Goal: Information Seeking & Learning: Find specific fact

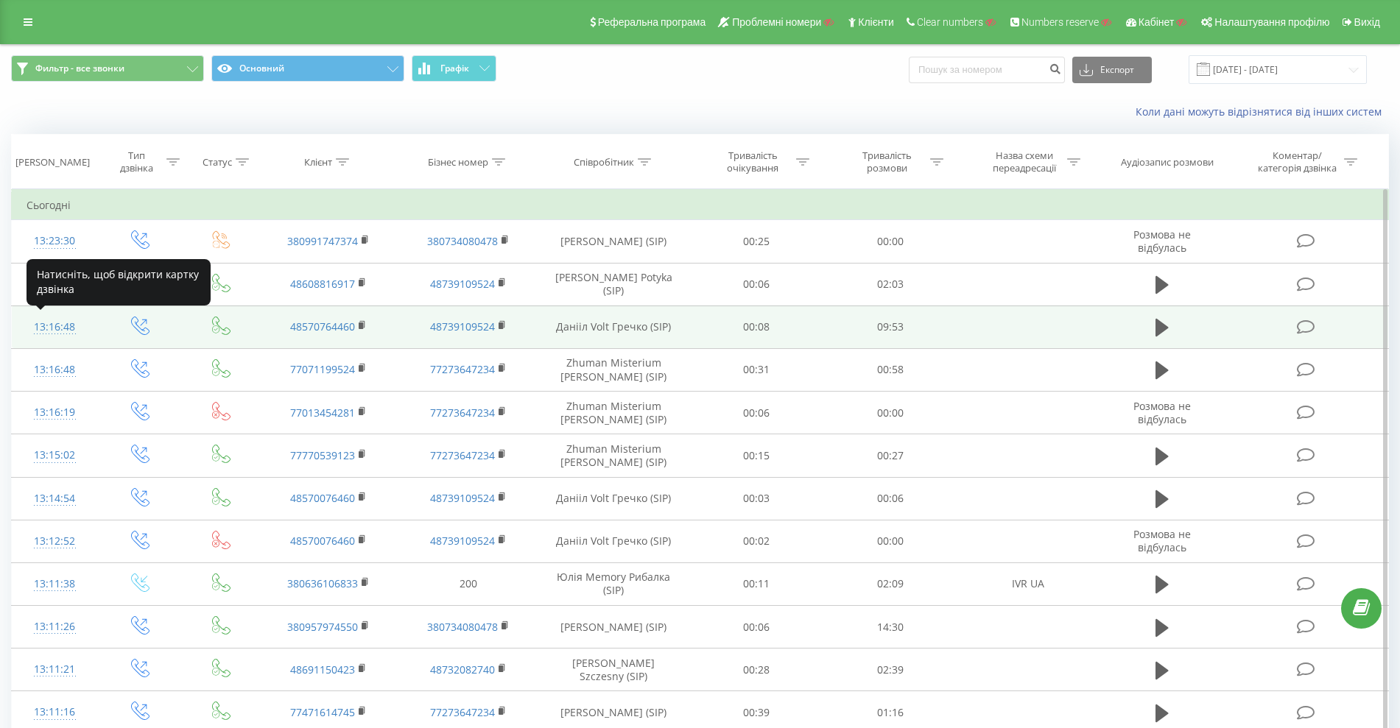
click at [51, 328] on div "13:16:48" at bounding box center [55, 327] width 56 height 29
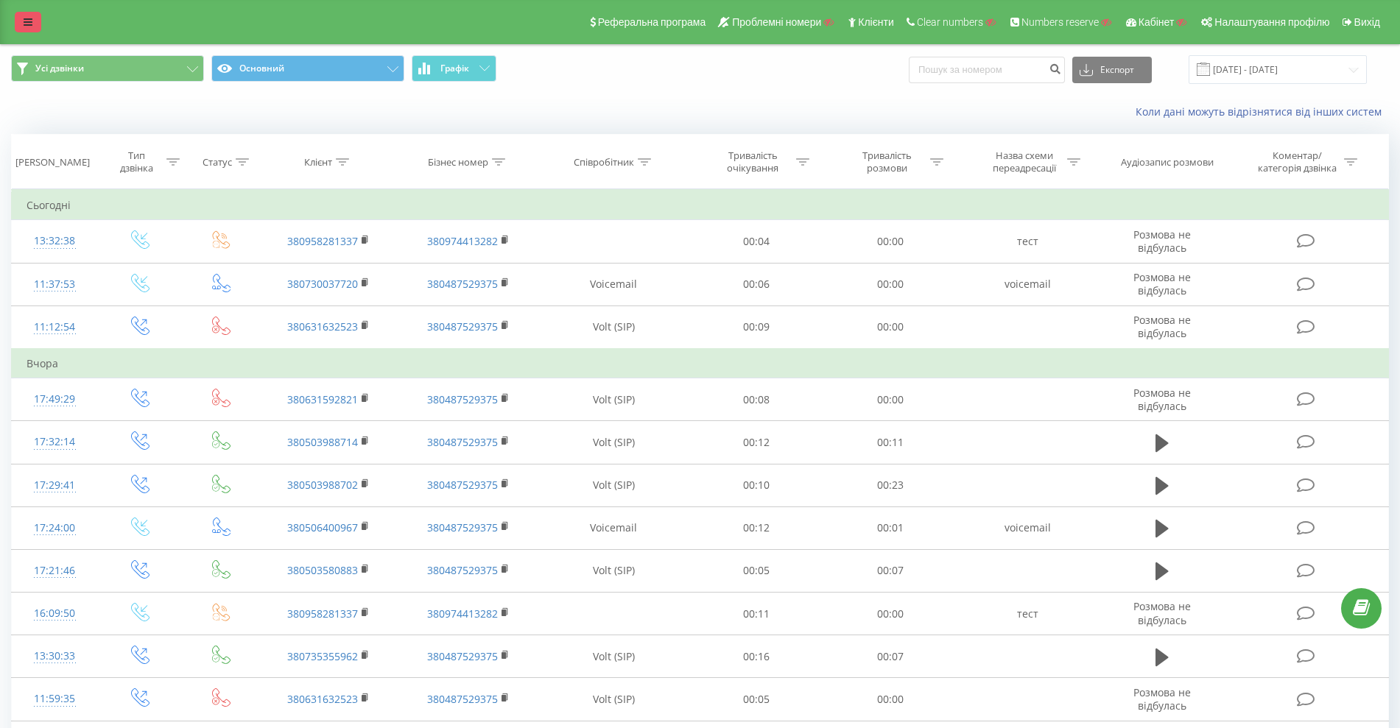
click at [22, 18] on link at bounding box center [28, 22] width 27 height 21
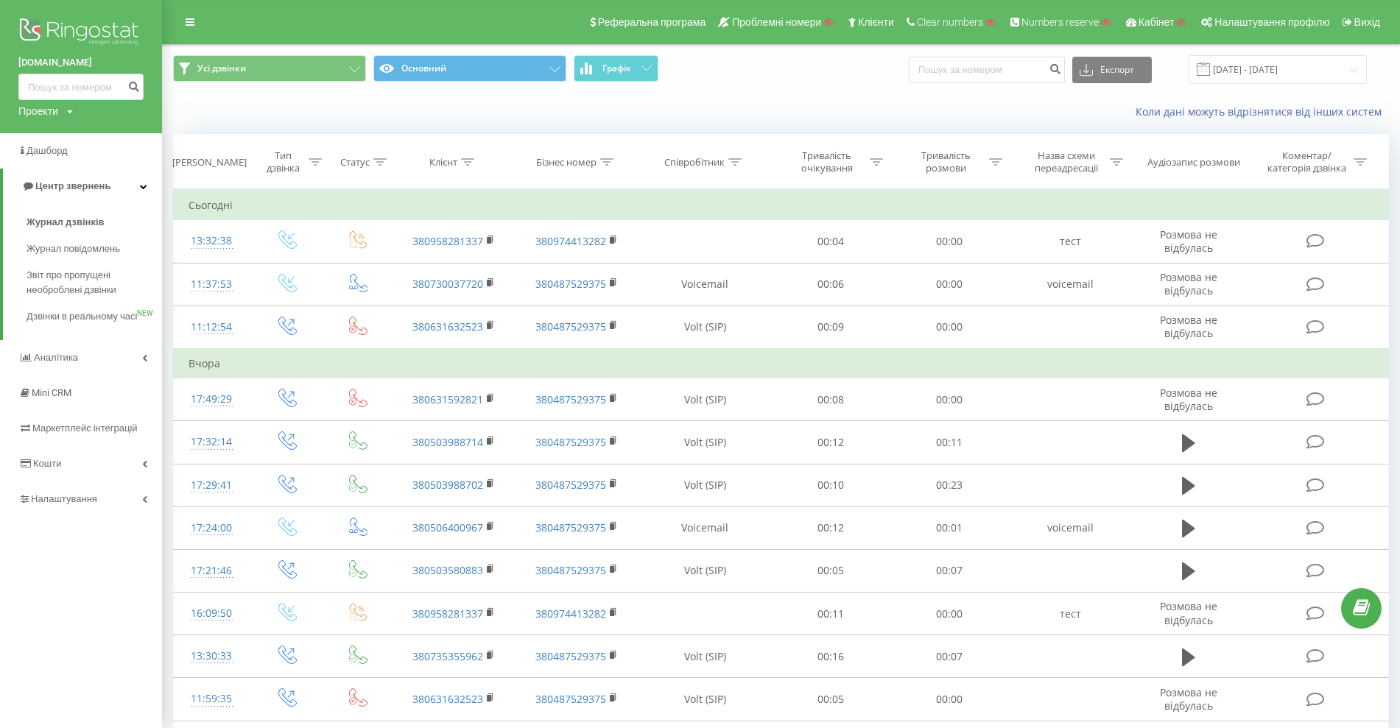
click at [52, 113] on div "Проекти" at bounding box center [38, 111] width 40 height 15
click at [49, 142] on input "text" at bounding box center [60, 133] width 74 height 21
type input "ringostat.com"
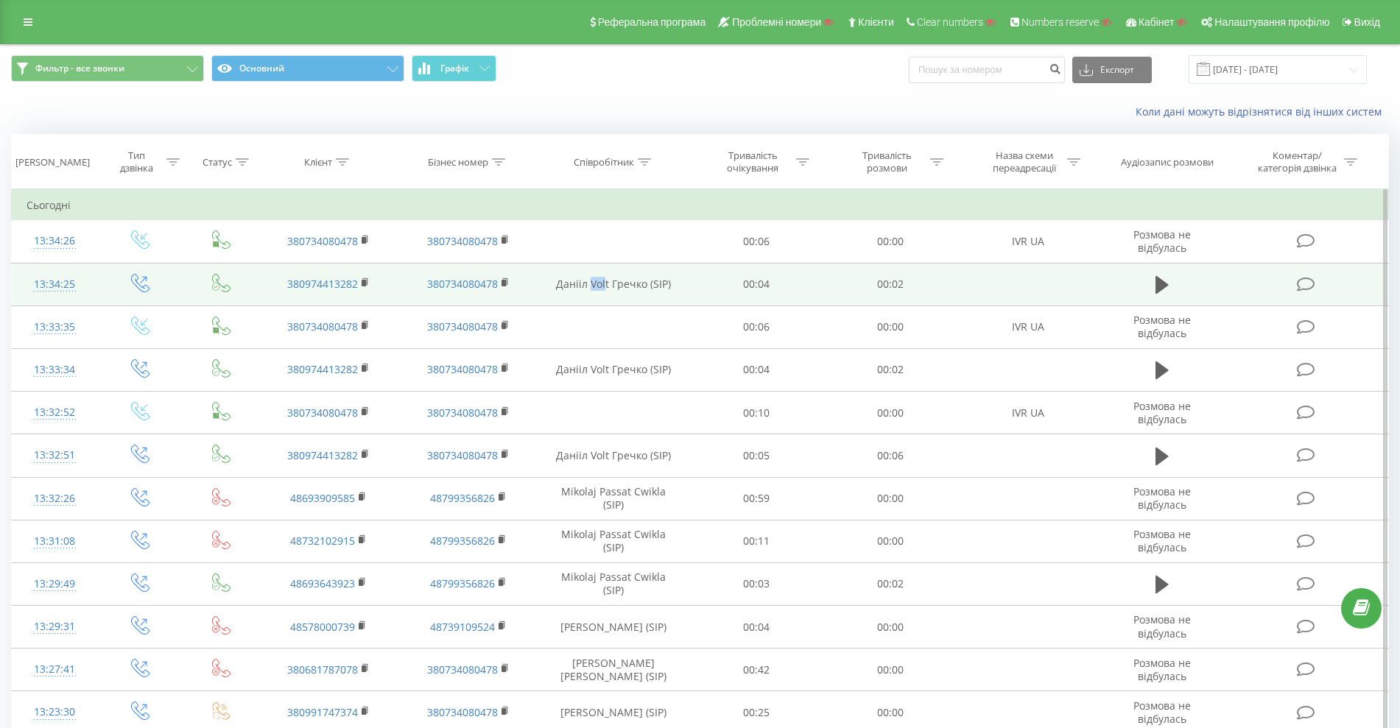
drag, startPoint x: 591, startPoint y: 286, endPoint x: 607, endPoint y: 287, distance: 16.3
click at [607, 287] on td "Данііл Volt Гречко (SIP)" at bounding box center [613, 284] width 150 height 43
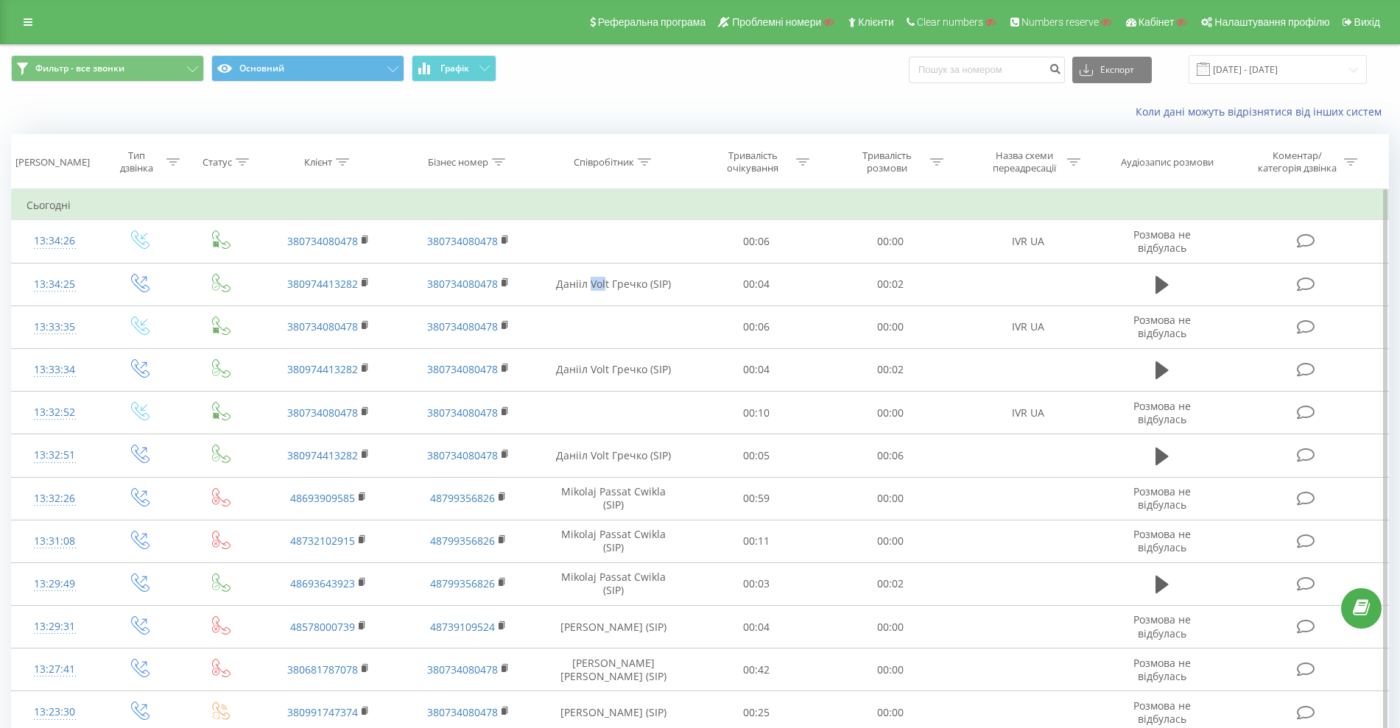
copy td "Vol"
click at [630, 164] on div "Співробітник" at bounding box center [604, 162] width 60 height 13
click at [599, 262] on input "text" at bounding box center [615, 268] width 130 height 26
paste input "Vol"
type input "volt"
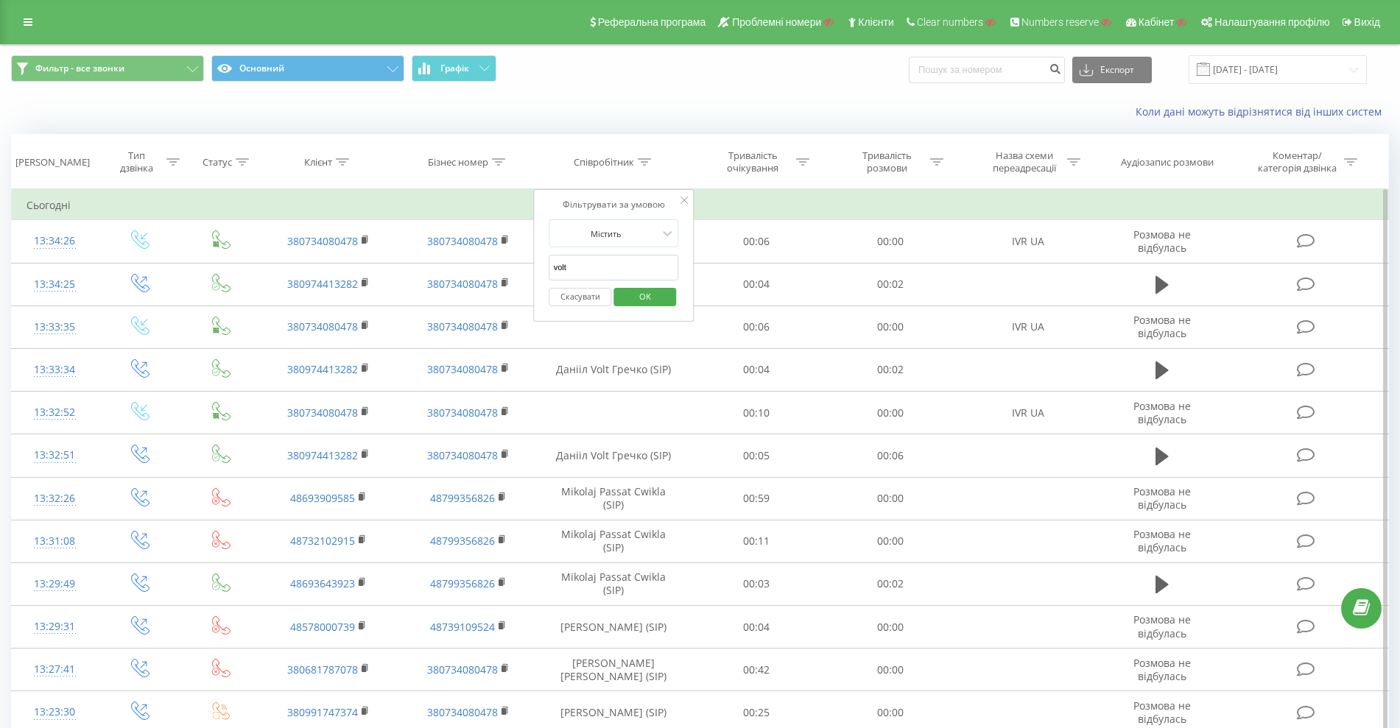
click at [640, 289] on span "OK" at bounding box center [645, 296] width 41 height 23
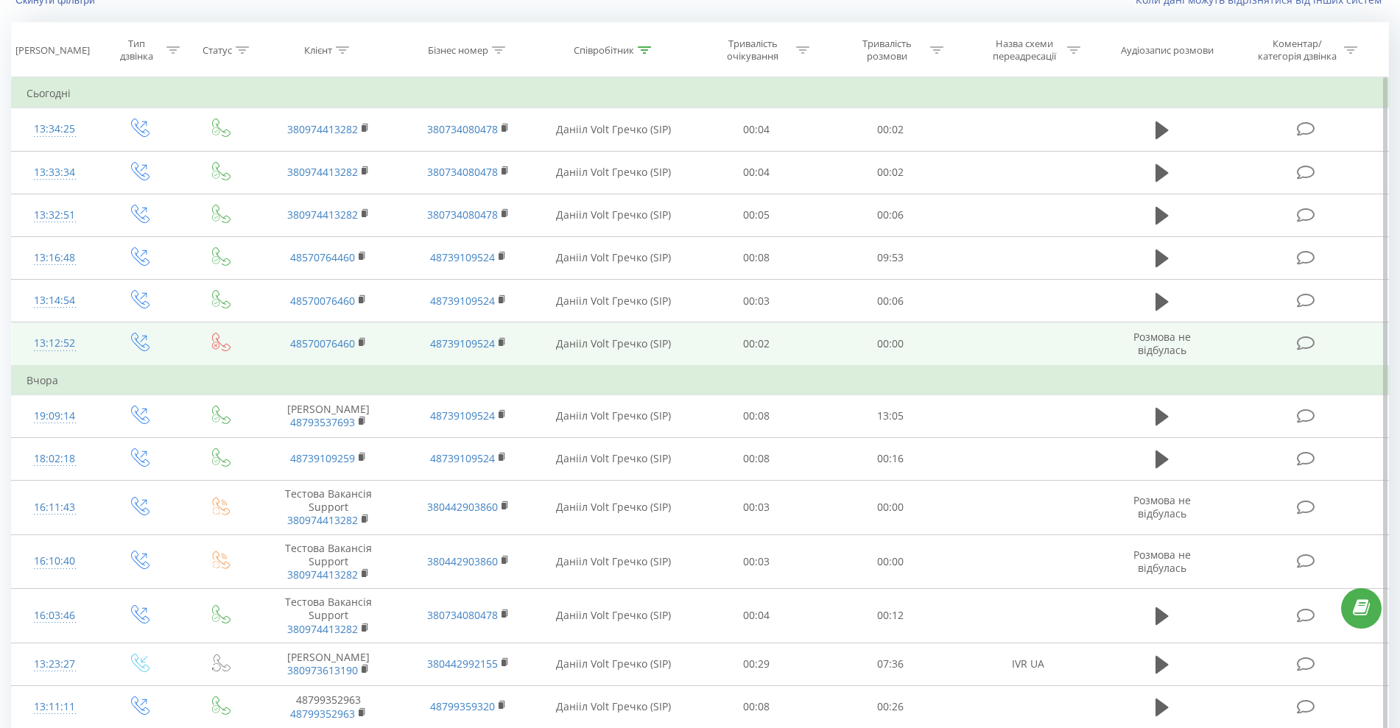
scroll to position [184, 0]
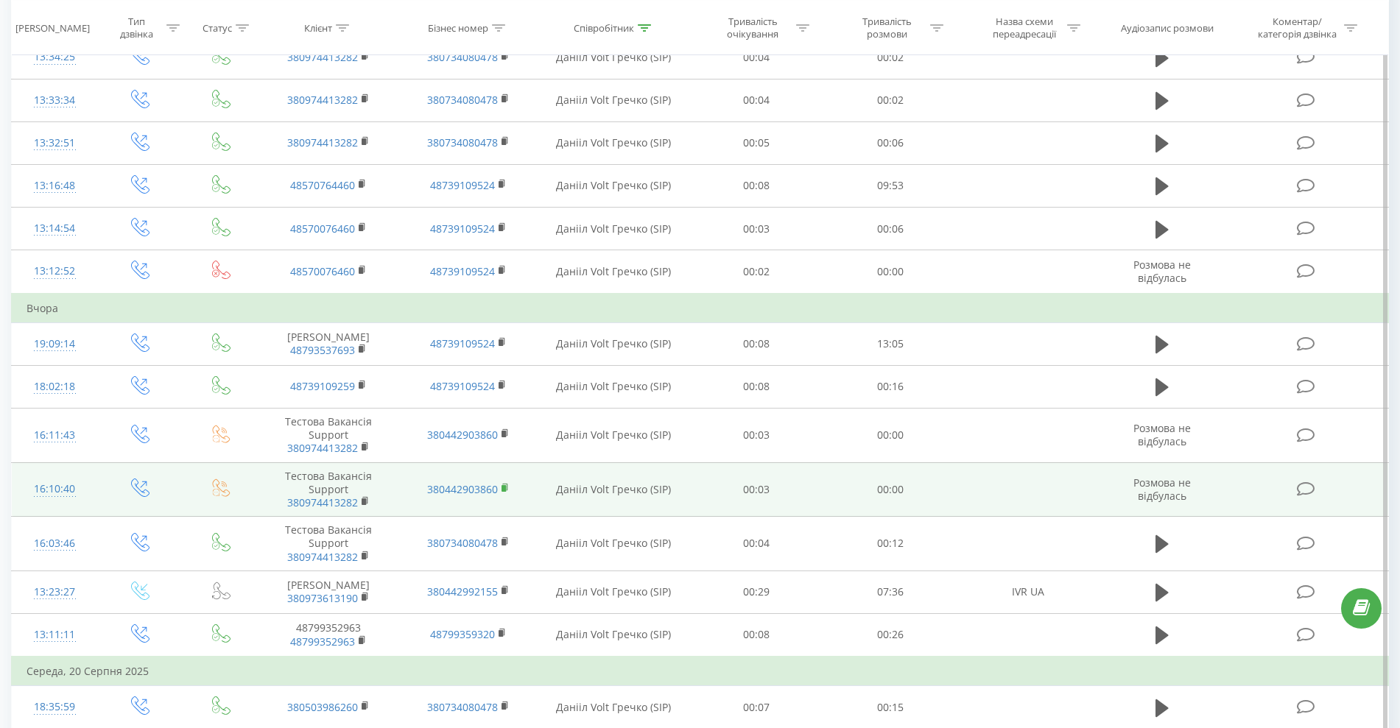
click at [507, 488] on icon at bounding box center [506, 488] width 8 height 10
